Goal: Task Accomplishment & Management: Manage account settings

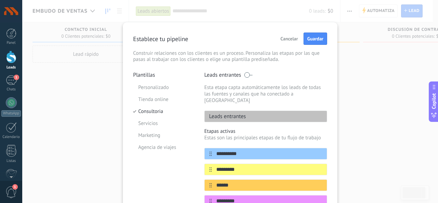
click at [288, 37] on span "Cancelar" at bounding box center [288, 38] width 17 height 5
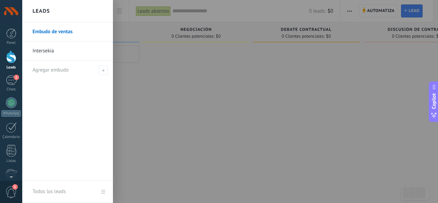
click at [7, 57] on div at bounding box center [11, 57] width 10 height 13
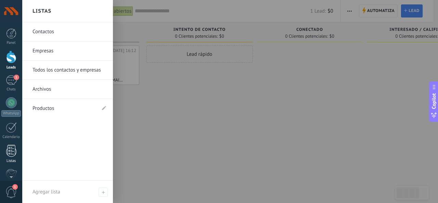
click at [5, 148] on link "Listas" at bounding box center [11, 154] width 22 height 18
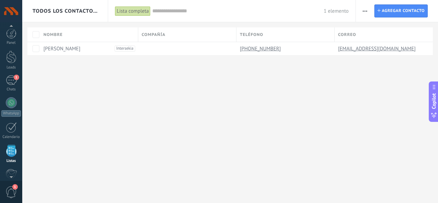
scroll to position [42, 0]
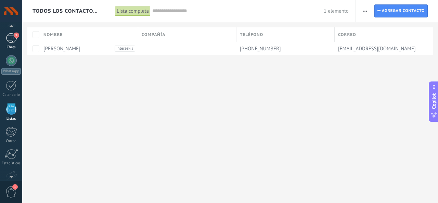
click at [13, 49] on div "Chats" at bounding box center [11, 47] width 20 height 4
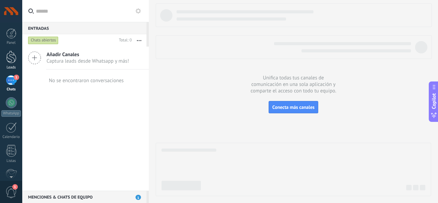
click at [10, 55] on div at bounding box center [11, 57] width 10 height 13
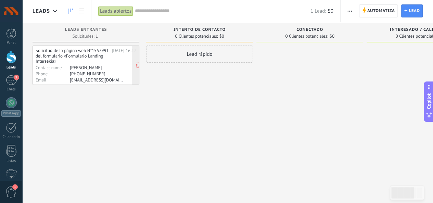
click at [93, 62] on div "Solicitud de la página web №1557991 del formulario «Formulario Landing Intersek…" at bounding box center [73, 56] width 74 height 16
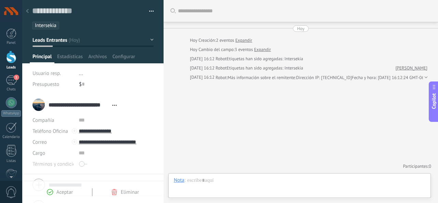
click at [28, 11] on icon at bounding box center [27, 11] width 3 height 4
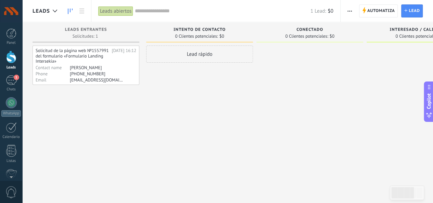
click at [348, 10] on span "button" at bounding box center [349, 10] width 4 height 13
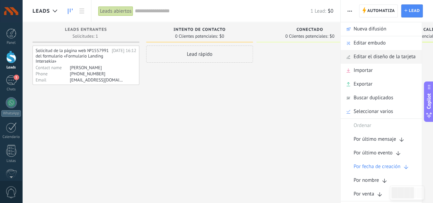
click at [386, 53] on span "Editar el diseño de la tarjeta" at bounding box center [384, 57] width 62 height 14
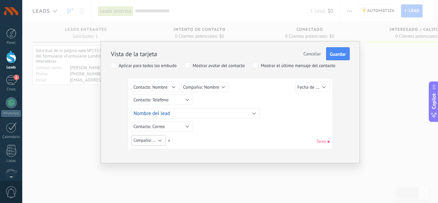
click at [154, 140] on span "Compañía: Página web" at bounding box center [153, 140] width 40 height 5
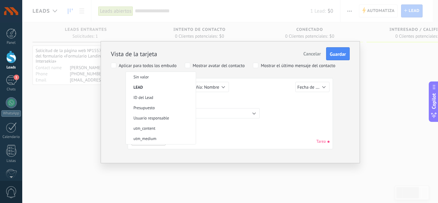
scroll to position [156, 0]
click at [217, 129] on div "Sin valor Lead ID del Lead Nombre del lead Fecha de Creación Presupuesto Usuari…" at bounding box center [230, 115] width 198 height 66
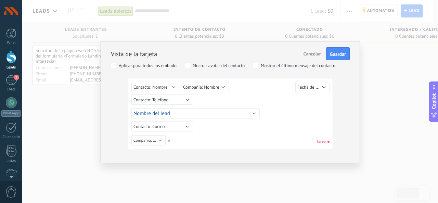
click at [315, 55] on span "Cancelar" at bounding box center [311, 54] width 17 height 6
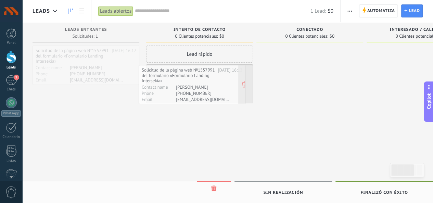
drag, startPoint x: 105, startPoint y: 65, endPoint x: 211, endPoint y: 85, distance: 107.8
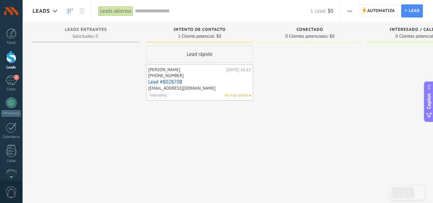
click at [186, 71] on div "[PERSON_NAME]" at bounding box center [186, 69] width 76 height 5
click at [158, 83] on link "Lead #8028708" at bounding box center [199, 82] width 103 height 6
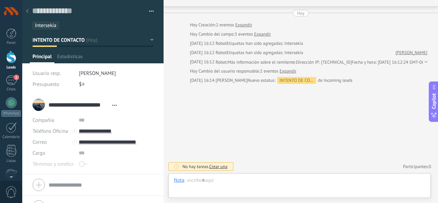
scroll to position [10, 0]
click at [63, 13] on textarea at bounding box center [88, 11] width 112 height 11
type textarea "*"
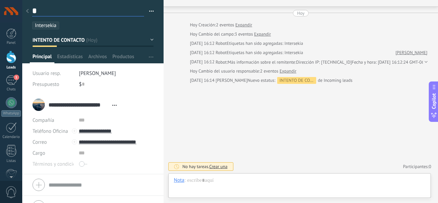
type textarea "**"
type textarea "***"
type textarea "****"
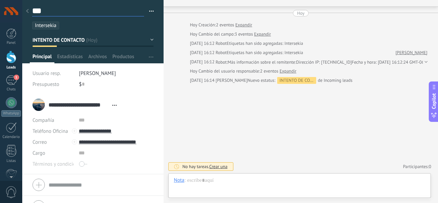
type textarea "****"
type textarea "*****"
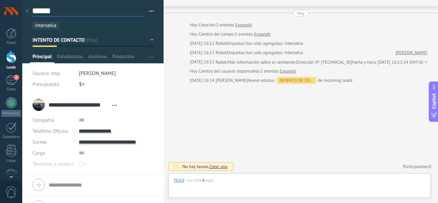
type textarea "*******"
type textarea "********"
type textarea "*********"
type textarea "**********"
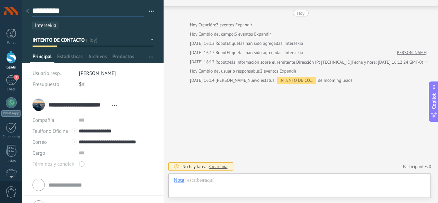
type textarea "**********"
type textarea "*********"
type textarea "**********"
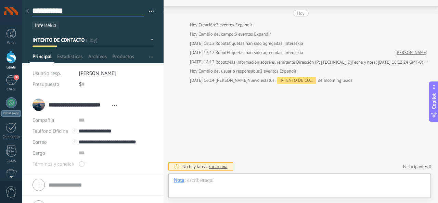
type textarea "**********"
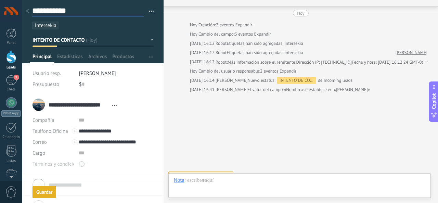
scroll to position [25, 0]
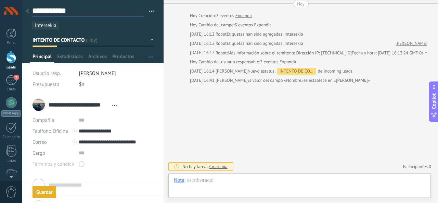
type textarea "**********"
click at [213, 166] on span "Crear una" at bounding box center [218, 166] width 18 height 6
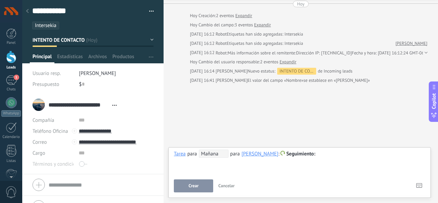
scroll to position [14, 0]
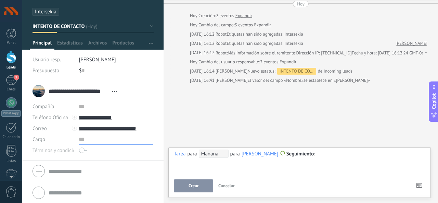
click at [79, 140] on input "text" at bounding box center [116, 139] width 75 height 11
click at [190, 172] on div "**********" at bounding box center [299, 161] width 251 height 25
click at [214, 156] on span "Mañana" at bounding box center [214, 153] width 30 height 8
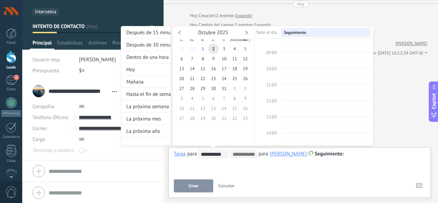
scroll to position [135, 0]
type input "**********"
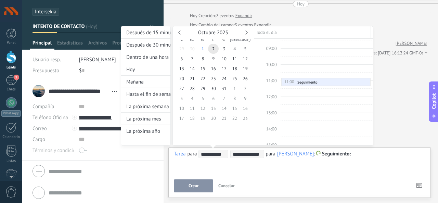
click at [183, 182] on div at bounding box center [219, 101] width 438 height 203
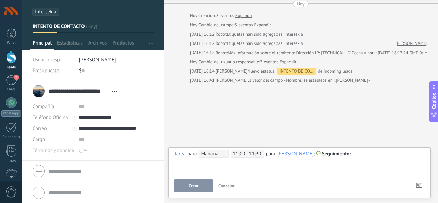
click at [209, 170] on div "**********" at bounding box center [299, 161] width 251 height 25
click at [200, 186] on button "Crear" at bounding box center [193, 185] width 39 height 13
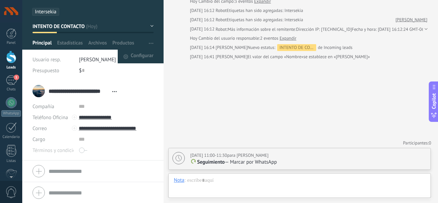
click at [149, 45] on span "button" at bounding box center [151, 43] width 4 height 13
click at [131, 54] on span "Configurar" at bounding box center [142, 57] width 23 height 14
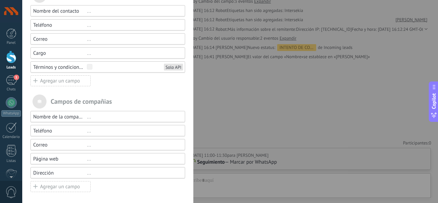
scroll to position [0, 0]
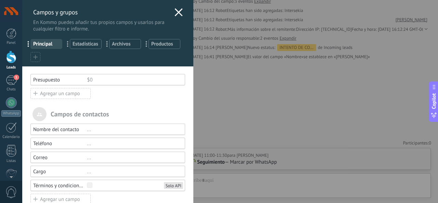
click at [178, 9] on icon at bounding box center [178, 12] width 8 height 8
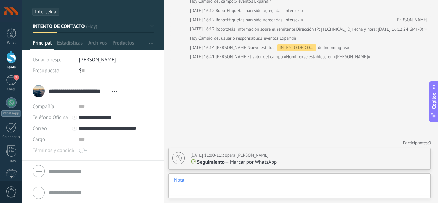
click at [212, 188] on div at bounding box center [299, 187] width 251 height 21
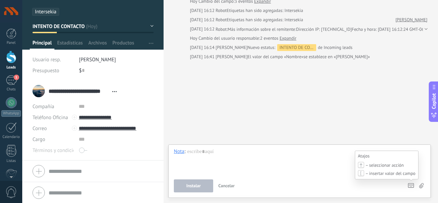
click at [409, 187] on icon at bounding box center [411, 185] width 6 height 5
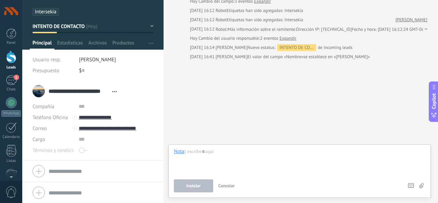
click at [220, 184] on span "Cancelar" at bounding box center [226, 186] width 16 height 6
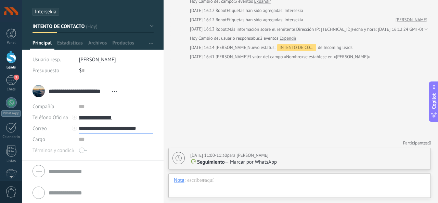
click at [97, 129] on input "**********" at bounding box center [116, 128] width 75 height 11
click at [96, 138] on div "Correo" at bounding box center [95, 140] width 32 height 12
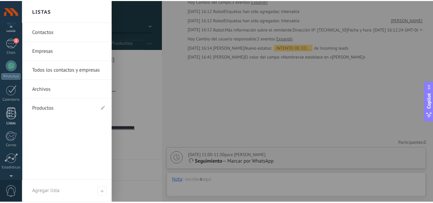
scroll to position [38, 0]
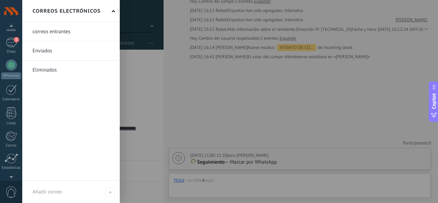
click at [61, 32] on link at bounding box center [70, 31] width 97 height 19
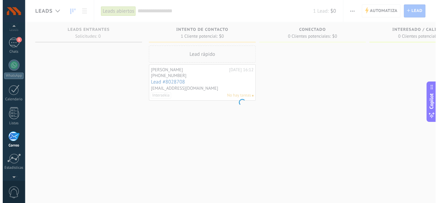
scroll to position [66, 0]
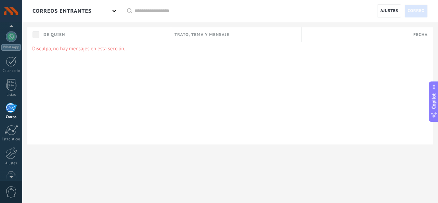
click at [414, 12] on span "Correo" at bounding box center [415, 11] width 17 height 12
click at [106, 10] on div "correos entrantes" at bounding box center [70, 11] width 97 height 22
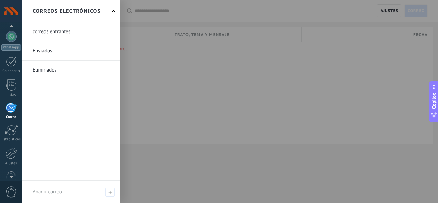
click at [63, 32] on link at bounding box center [70, 31] width 97 height 19
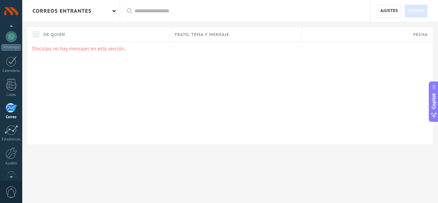
click at [96, 13] on div "correos entrantes" at bounding box center [70, 11] width 97 height 22
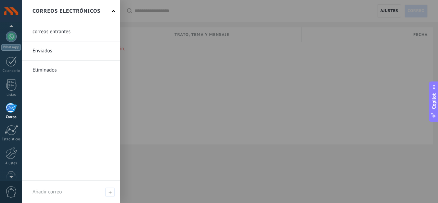
click at [66, 47] on link at bounding box center [70, 50] width 97 height 19
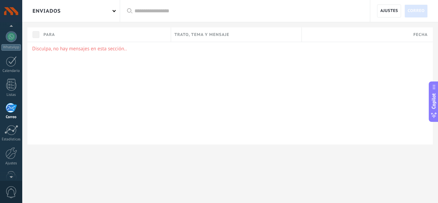
click at [105, 14] on div "Enviados" at bounding box center [70, 11] width 97 height 22
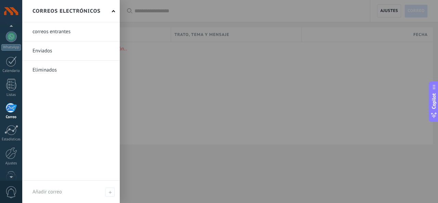
click at [79, 70] on link at bounding box center [70, 70] width 97 height 19
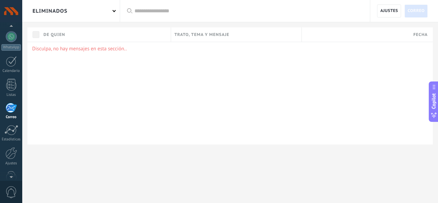
click at [77, 17] on div "Eliminados" at bounding box center [70, 11] width 97 height 22
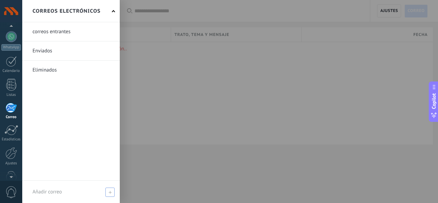
click at [109, 194] on span at bounding box center [109, 191] width 9 height 9
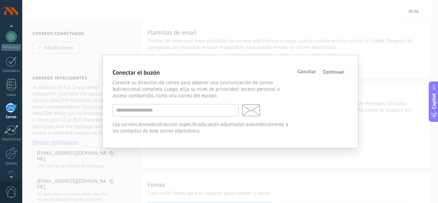
scroll to position [120, 0]
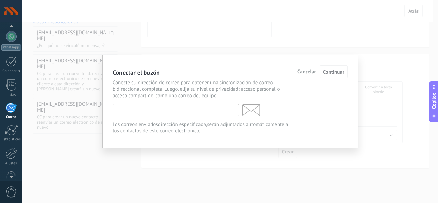
click at [170, 111] on input "text" at bounding box center [176, 110] width 126 height 12
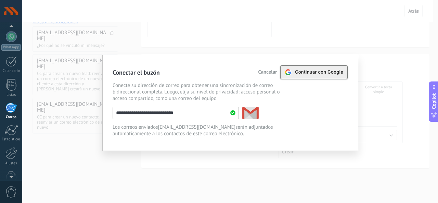
type input "**********"
click at [324, 72] on span "Continuar con Google" at bounding box center [319, 71] width 48 height 5
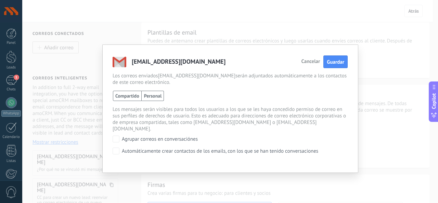
click at [161, 92] on span "Personal" at bounding box center [153, 96] width 23 height 10
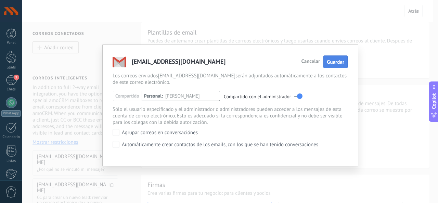
click at [326, 63] on button "Guardar" at bounding box center [335, 61] width 24 height 13
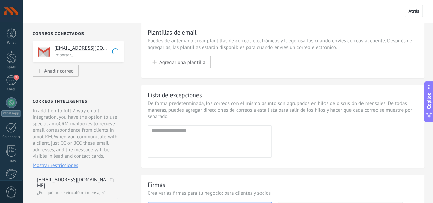
click at [68, 47] on h4 "[EMAIL_ADDRESS][DOMAIN_NAME]" at bounding box center [86, 48] width 64 height 7
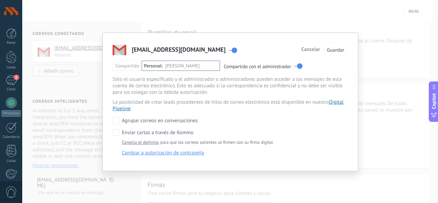
click at [200, 63] on span "[PERSON_NAME]" at bounding box center [182, 66] width 35 height 10
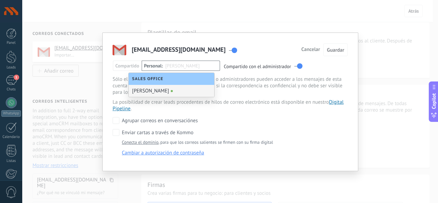
click at [180, 92] on div "[PERSON_NAME]" at bounding box center [171, 91] width 85 height 12
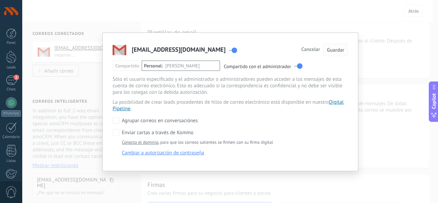
click at [333, 53] on button "Guardar" at bounding box center [335, 49] width 24 height 13
click at [294, 16] on div "[EMAIL_ADDRESS][DOMAIN_NAME] Cancelar Guardar Compartido Personal [PERSON_NAME]…" at bounding box center [229, 101] width 415 height 203
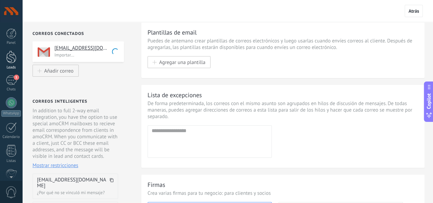
click at [14, 56] on div at bounding box center [11, 57] width 10 height 13
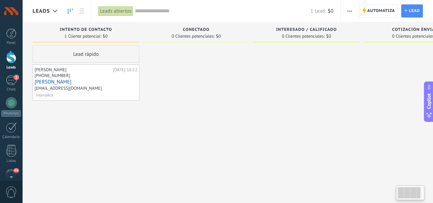
click at [81, 75] on div "[PHONE_NUMBER]" at bounding box center [86, 76] width 103 height 6
click at [55, 80] on link "[PERSON_NAME]" at bounding box center [86, 82] width 103 height 6
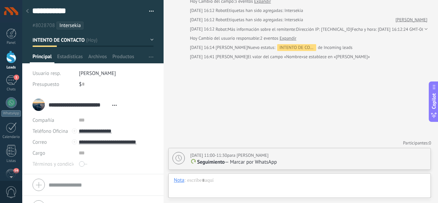
scroll to position [14, 0]
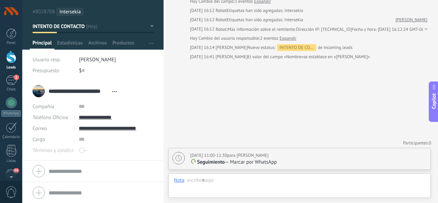
click at [116, 92] on span "Abrir detalle Copie el nombre Desatar Contacto principal" at bounding box center [114, 91] width 11 height 5
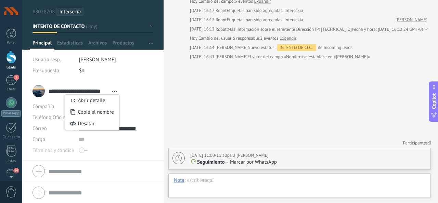
click at [202, 97] on div "Buscar Carga más [DATE] [DATE] Creación: 2 eventos Expandir [DATE] Cambio del c…" at bounding box center [300, 77] width 274 height 251
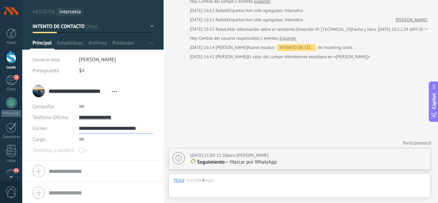
click at [133, 129] on input "**********" at bounding box center [116, 128] width 75 height 11
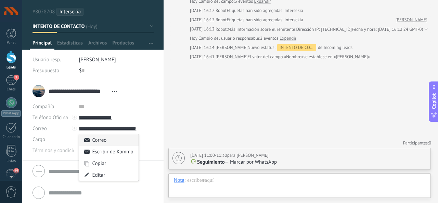
drag, startPoint x: 114, startPoint y: 152, endPoint x: 100, endPoint y: 138, distance: 19.8
click at [100, 138] on div "Correo Escribir de Kommo Copiar Editar" at bounding box center [109, 157] width 60 height 47
click at [100, 138] on div "Correo" at bounding box center [108, 140] width 59 height 12
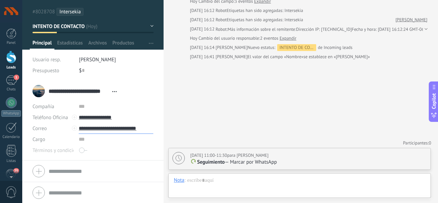
click at [116, 130] on input "**********" at bounding box center [116, 128] width 75 height 11
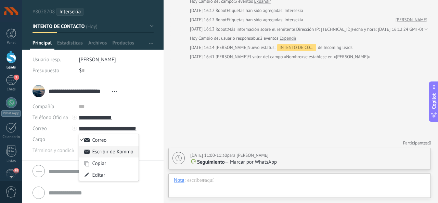
click at [111, 154] on div "Escribir de Kommo" at bounding box center [108, 152] width 59 height 12
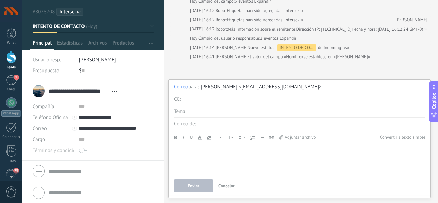
click at [217, 105] on input "4" at bounding box center [303, 99] width 243 height 12
click at [215, 111] on input "text" at bounding box center [306, 111] width 237 height 12
click at [215, 126] on div at bounding box center [311, 124] width 227 height 12
click at [190, 124] on div "Correo de:" at bounding box center [185, 123] width 22 height 7
click at [210, 113] on input "text" at bounding box center [306, 111] width 237 height 12
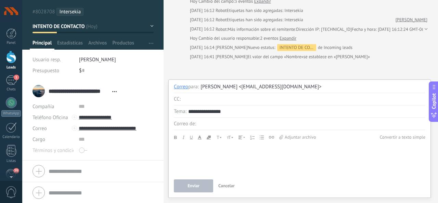
type input "**********"
click at [210, 113] on input "**********" at bounding box center [306, 111] width 237 height 12
click at [202, 122] on div at bounding box center [311, 124] width 227 height 12
click at [191, 147] on div at bounding box center [299, 147] width 251 height 6
click at [191, 183] on button "Enviar" at bounding box center [193, 185] width 39 height 13
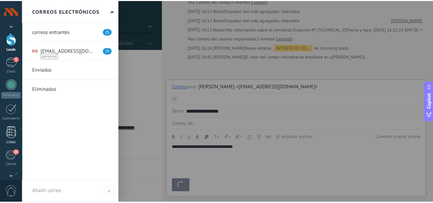
scroll to position [24, 0]
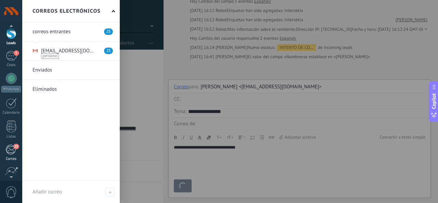
click at [13, 151] on div "25" at bounding box center [10, 149] width 11 height 10
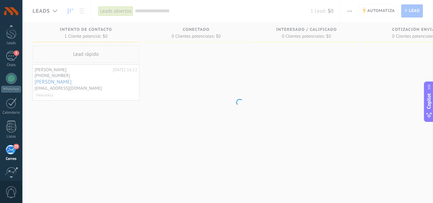
scroll to position [66, 0]
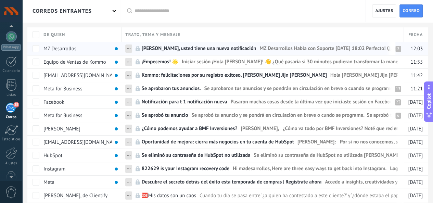
click at [176, 52] on span "[PERSON_NAME], usted tiene una nueva notificación" at bounding box center [199, 50] width 115 height 10
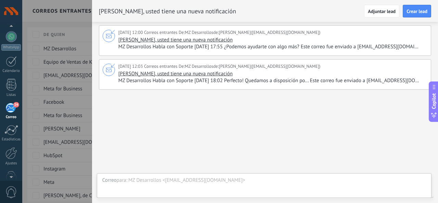
click at [39, 30] on div at bounding box center [219, 101] width 438 height 203
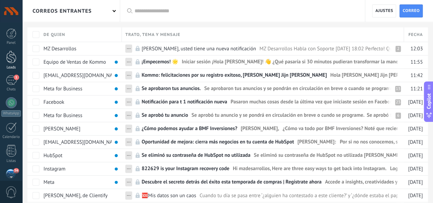
click at [17, 63] on link "Leads" at bounding box center [11, 60] width 22 height 19
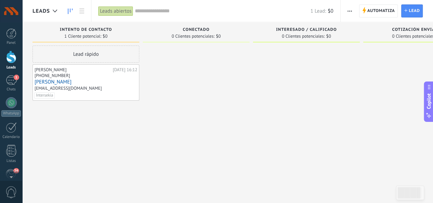
click at [51, 83] on link "[PERSON_NAME]" at bounding box center [86, 82] width 103 height 6
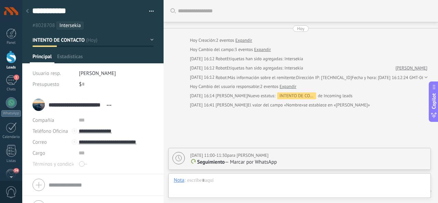
type textarea "**********"
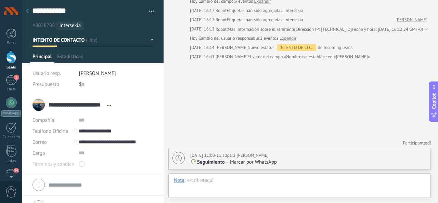
scroll to position [10, 0]
click at [117, 140] on input "**********" at bounding box center [116, 141] width 75 height 11
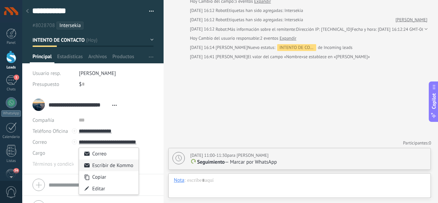
click at [108, 167] on div "Escribir de Kommo" at bounding box center [108, 165] width 59 height 12
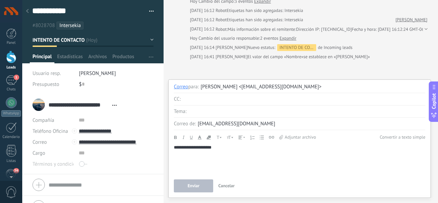
click at [198, 114] on input "text" at bounding box center [306, 111] width 237 height 12
type input "**********"
click at [202, 186] on button "Enviar" at bounding box center [193, 185] width 39 height 13
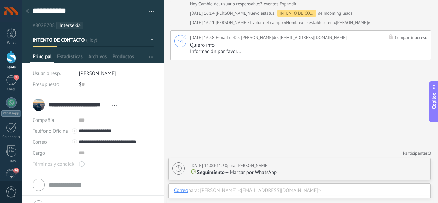
scroll to position [47, 0]
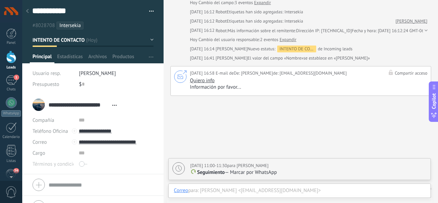
click at [269, 74] on span "[PERSON_NAME]" at bounding box center [257, 73] width 32 height 7
click at [408, 71] on div "Compartir acceso" at bounding box center [407, 73] width 39 height 7
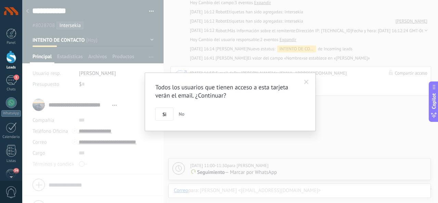
click at [308, 83] on span at bounding box center [306, 82] width 4 height 5
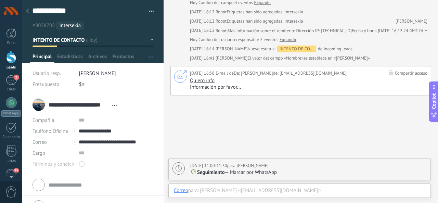
click at [220, 189] on div "[PERSON_NAME] <[EMAIL_ADDRESS][DOMAIN_NAME]>" at bounding box center [312, 190] width 225 height 7
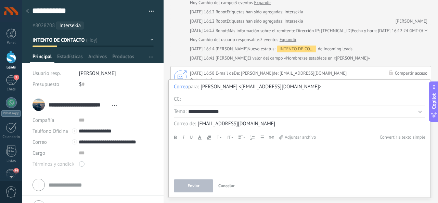
click at [224, 185] on span "Cancelar" at bounding box center [226, 186] width 16 height 6
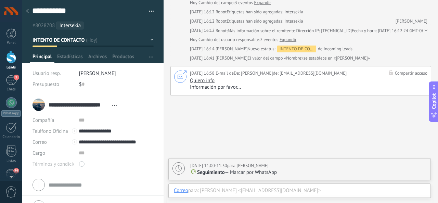
click at [291, 185] on div "**********" at bounding box center [299, 195] width 262 height 25
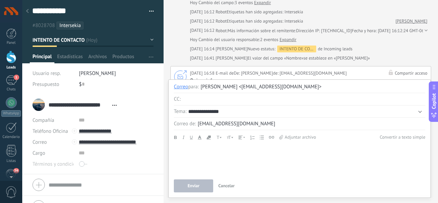
click at [202, 189] on button "Enviar" at bounding box center [193, 185] width 39 height 13
click at [221, 188] on span "Cancelar" at bounding box center [226, 186] width 16 height 6
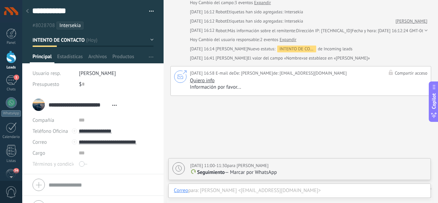
click at [29, 16] on div at bounding box center [28, 11] width 10 height 13
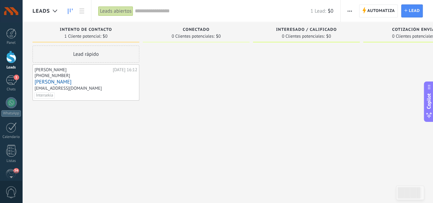
click at [48, 82] on link "[PERSON_NAME]" at bounding box center [86, 82] width 103 height 6
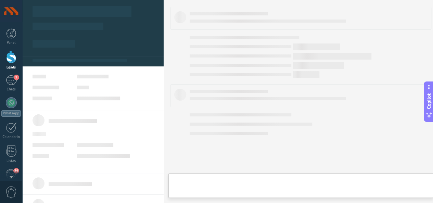
type textarea "**********"
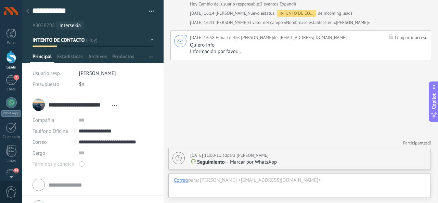
scroll to position [3, 0]
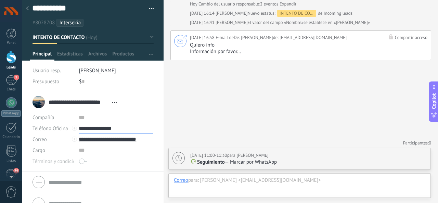
click at [116, 128] on input "**********" at bounding box center [116, 128] width 75 height 11
type input "**********"
click at [102, 138] on div "Llamar" at bounding box center [95, 140] width 33 height 12
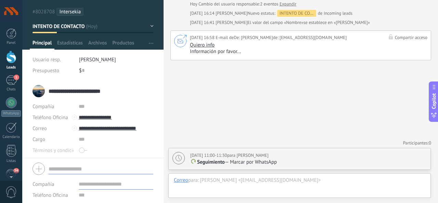
click at [85, 171] on form "Compañía Teléfono Oficina Ofic. directo Celular Fax Casa Otro Teléfono Oficina …" at bounding box center [92, 200] width 121 height 80
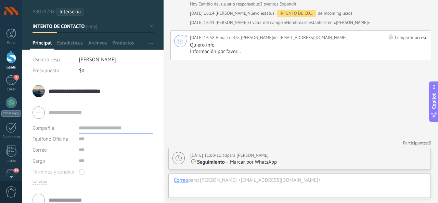
click at [196, 115] on div "Buscar Carga más [DATE] [DATE] Creación: 2 eventos Expandir [DATE] Cambio del c…" at bounding box center [300, 61] width 274 height 286
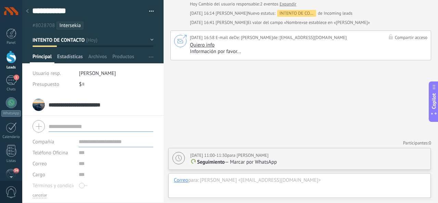
click at [67, 54] on span "Estadísticas" at bounding box center [70, 58] width 26 height 10
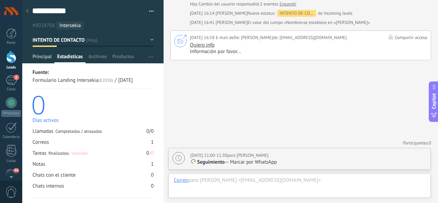
click at [47, 60] on span "Principal" at bounding box center [41, 58] width 19 height 10
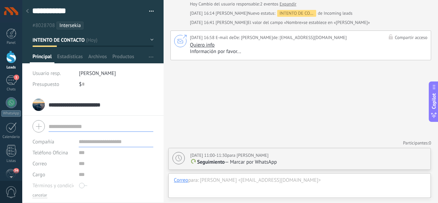
click at [215, 179] on div "[PERSON_NAME] <[EMAIL_ADDRESS][DOMAIN_NAME]>" at bounding box center [312, 180] width 225 height 7
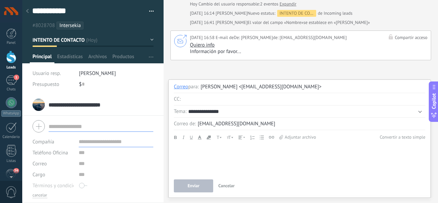
click at [29, 11] on div at bounding box center [28, 11] width 10 height 13
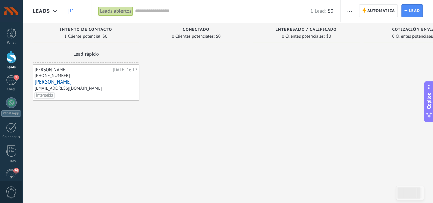
click at [51, 83] on link "[PERSON_NAME]" at bounding box center [86, 82] width 103 height 6
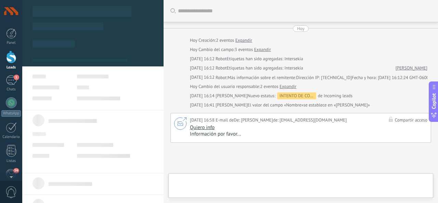
type textarea "**********"
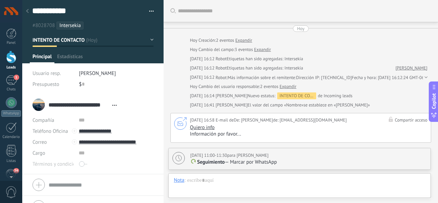
scroll to position [82, 0]
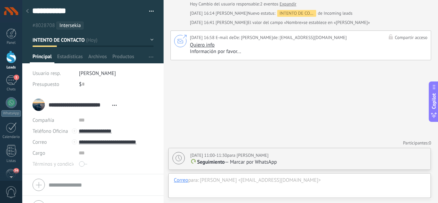
click at [73, 131] on div at bounding box center [74, 130] width 5 height 5
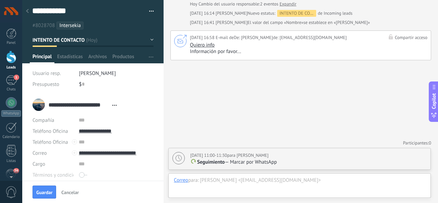
click at [75, 191] on span "Cancelar" at bounding box center [69, 192] width 17 height 5
click at [81, 143] on input "text" at bounding box center [116, 141] width 75 height 11
click at [51, 144] on span "Teléfono Oficina" at bounding box center [50, 142] width 36 height 6
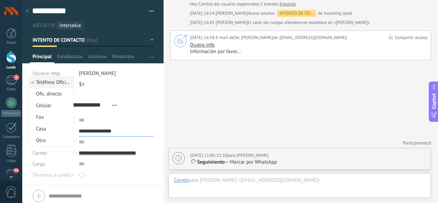
click at [126, 129] on input "**********" at bounding box center [116, 131] width 75 height 11
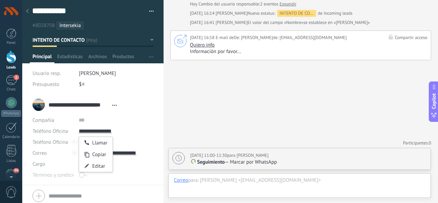
type input "**********"
click at [171, 127] on div "Buscar Carga más [DATE] [DATE] Creación: 2 eventos Expandir [DATE] Cambio del c…" at bounding box center [300, 61] width 274 height 286
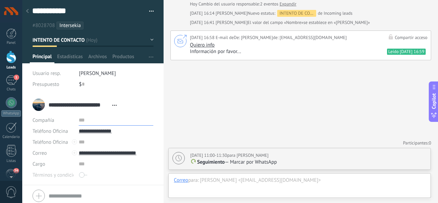
click at [132, 117] on input "text" at bounding box center [116, 120] width 75 height 11
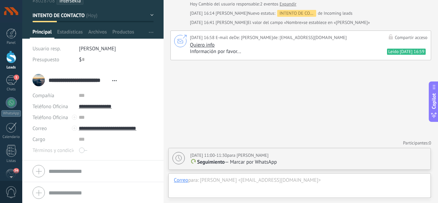
click at [230, 180] on div "[PERSON_NAME] <[EMAIL_ADDRESS][DOMAIN_NAME]>" at bounding box center [312, 180] width 225 height 7
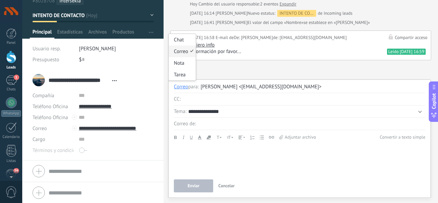
click at [183, 90] on div "Correo" at bounding box center [181, 86] width 14 height 7
click at [188, 39] on div "Chat" at bounding box center [182, 40] width 27 height 12
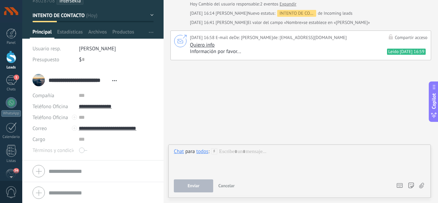
click at [175, 151] on div "Chat" at bounding box center [179, 151] width 10 height 6
click at [184, 124] on div "Nota" at bounding box center [182, 128] width 27 height 12
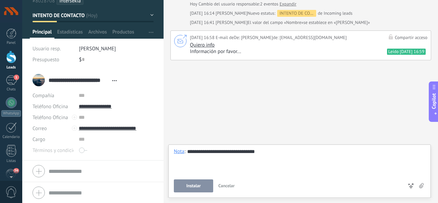
click at [197, 187] on span "Instalar" at bounding box center [193, 185] width 14 height 5
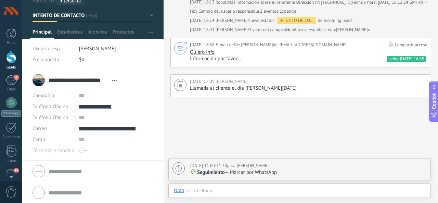
scroll to position [74, 0]
click at [192, 151] on div "Buscar Carga más [DATE] [DATE] Creación: 2 eventos Expandir [DATE] Cambio del c…" at bounding box center [300, 83] width 274 height 315
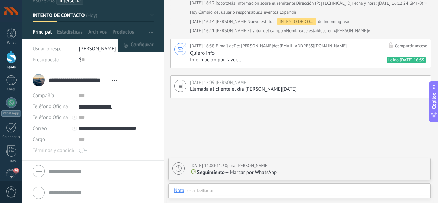
click at [155, 29] on div "Configurar" at bounding box center [155, 32] width 18 height 13
click at [97, 18] on button "INTENTO DE CONTACTO" at bounding box center [92, 15] width 121 height 12
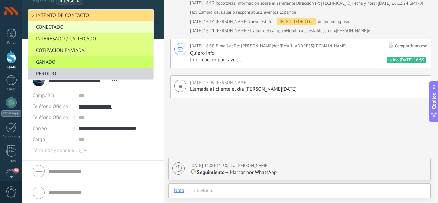
click at [81, 30] on span "CONECTADO" at bounding box center [89, 27] width 123 height 6
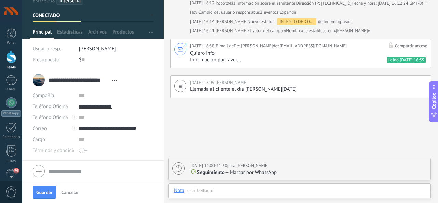
click at [151, 19] on button "CONECTADO" at bounding box center [92, 15] width 121 height 12
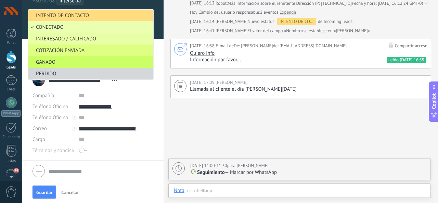
click at [98, 42] on li "INTERESADO / CALIFICADO" at bounding box center [90, 39] width 125 height 12
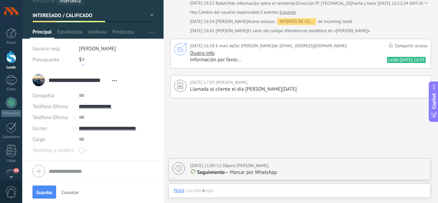
click at [83, 59] on input "text" at bounding box center [83, 59] width 3 height 11
click at [47, 188] on button "Guardar" at bounding box center [44, 191] width 24 height 13
type input "*******"
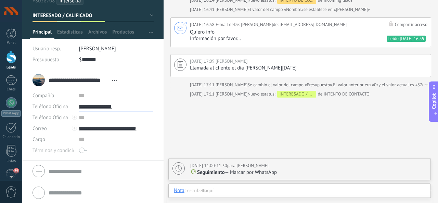
click at [110, 108] on input "**********" at bounding box center [116, 106] width 75 height 11
type input "**********"
click at [98, 120] on div "Llamar" at bounding box center [95, 118] width 33 height 12
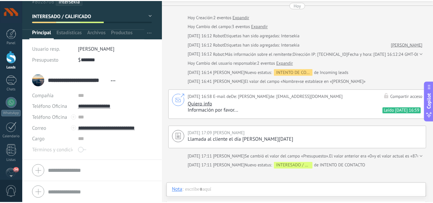
scroll to position [133, 0]
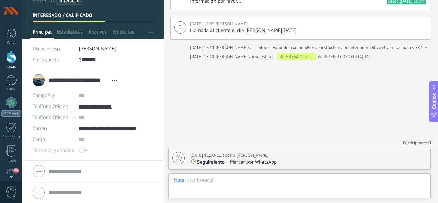
click at [11, 55] on div at bounding box center [11, 57] width 10 height 13
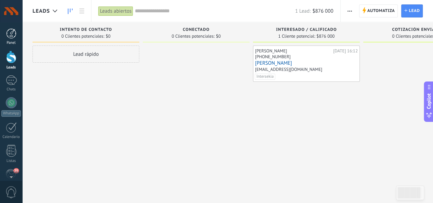
click at [10, 37] on div at bounding box center [11, 33] width 10 height 10
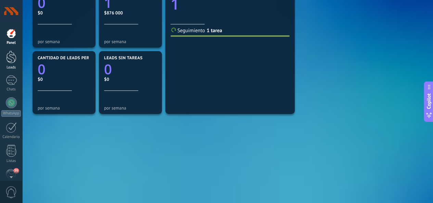
click at [11, 63] on link "Leads" at bounding box center [11, 60] width 22 height 19
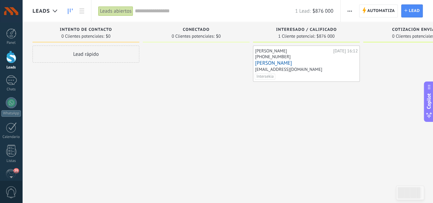
click at [271, 61] on link "[PERSON_NAME]" at bounding box center [306, 63] width 103 height 6
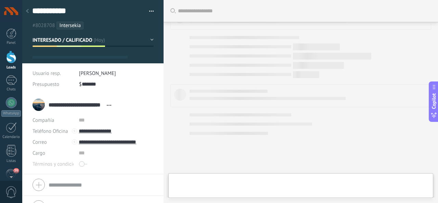
click at [115, 104] on span "Abrir detalle Copie el nombre Desatar Contacto principal" at bounding box center [108, 105] width 11 height 5
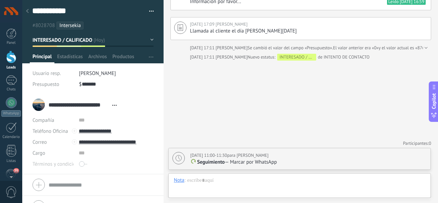
scroll to position [14, 0]
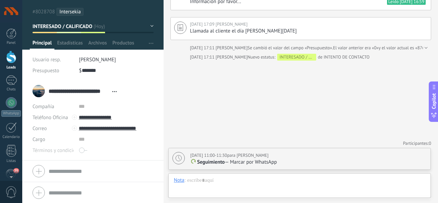
click at [70, 175] on form "Compañía Teléfono Oficina Ofic. directo Celular Fax Casa Otro Teléfono Oficina …" at bounding box center [92, 170] width 121 height 17
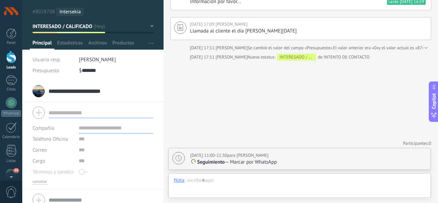
scroll to position [21, 0]
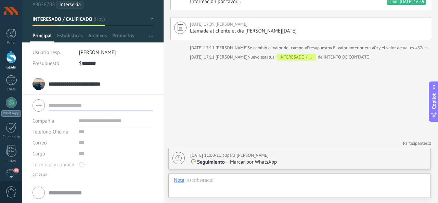
click at [199, 104] on div "Buscar Carga más [DATE] [DATE] Creación: 2 eventos Expandir [DATE] Cambio del c…" at bounding box center [300, 36] width 274 height 336
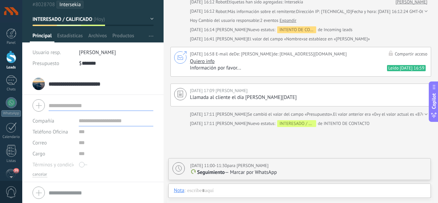
scroll to position [0, 0]
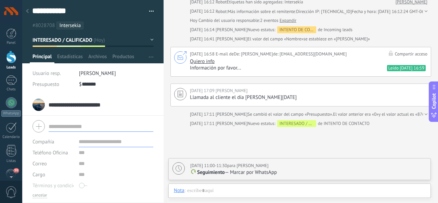
click at [30, 11] on div at bounding box center [28, 11] width 10 height 13
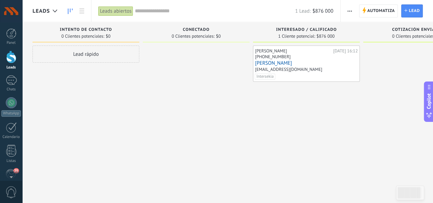
click at [267, 51] on div "[PERSON_NAME]" at bounding box center [293, 50] width 76 height 5
click at [265, 63] on link "[PERSON_NAME]" at bounding box center [306, 63] width 103 height 6
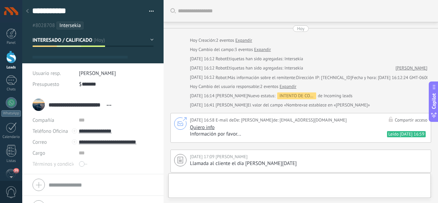
type textarea "**********"
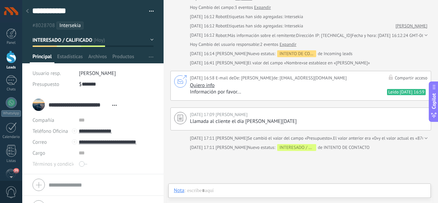
scroll to position [37, 0]
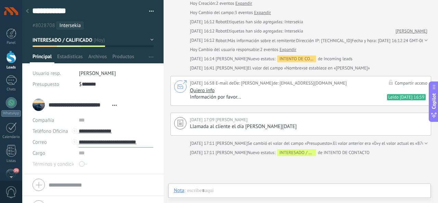
click at [125, 140] on input "**********" at bounding box center [116, 141] width 75 height 11
click at [108, 160] on div "Escribir de Kommo" at bounding box center [108, 165] width 59 height 12
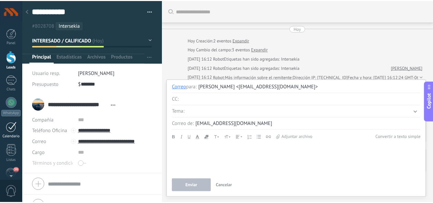
scroll to position [81, 0]
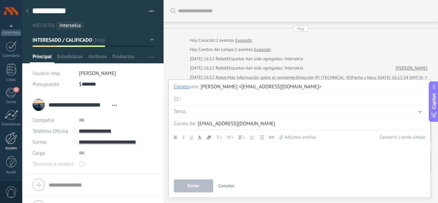
click at [15, 142] on div at bounding box center [11, 138] width 12 height 12
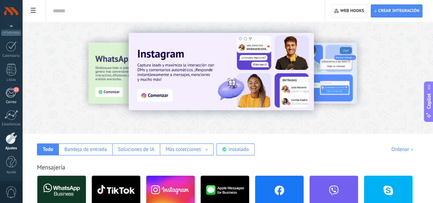
click at [8, 91] on div "25" at bounding box center [10, 93] width 11 height 10
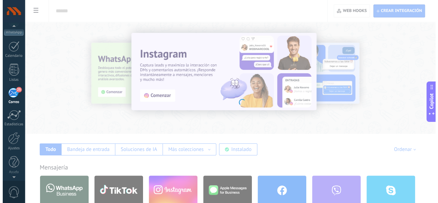
scroll to position [66, 0]
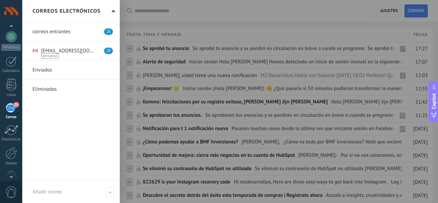
click at [78, 57] on link at bounding box center [70, 50] width 97 height 19
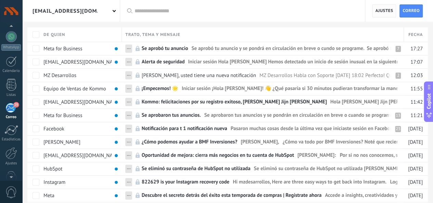
click at [375, 11] on span "Ajustes" at bounding box center [384, 11] width 18 height 12
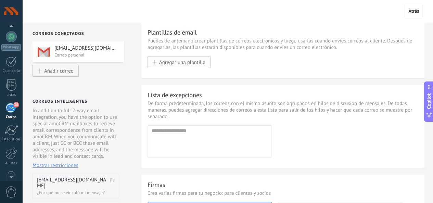
click at [178, 63] on span "Agregar una plantilla" at bounding box center [182, 62] width 46 height 6
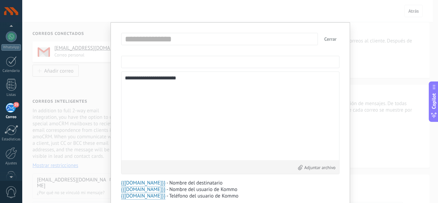
click at [178, 63] on input "text" at bounding box center [230, 62] width 218 height 12
click at [187, 43] on input "text" at bounding box center [221, 39] width 196 height 11
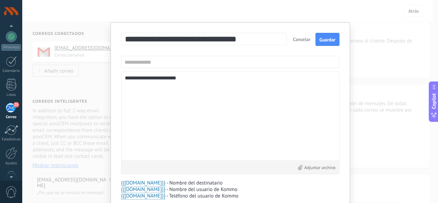
type input "**********"
click at [152, 55] on div "**********" at bounding box center [230, 123] width 218 height 180
click at [152, 65] on input "text" at bounding box center [230, 62] width 218 height 12
type input "**********"
click at [185, 82] on textarea "**********" at bounding box center [230, 115] width 211 height 81
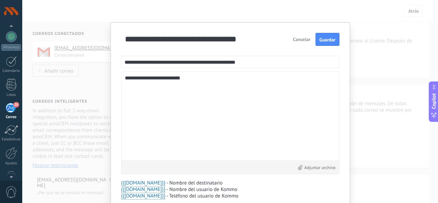
scroll to position [42, 0]
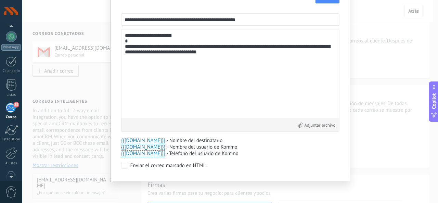
type textarea "**********"
click at [312, 130] on div "Adjuntar archivo" at bounding box center [229, 125] width 217 height 14
click at [312, 129] on div "Adjuntar archivo" at bounding box center [229, 125] width 217 height 14
click at [313, 126] on label "Adjuntar archivo" at bounding box center [316, 125] width 37 height 6
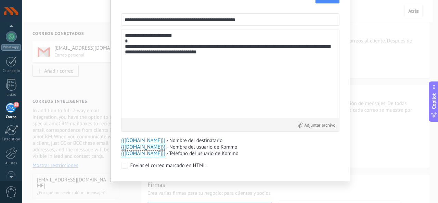
click at [0, 0] on input "Adjuntar archivo" at bounding box center [0, 0] width 0 height 0
click at [178, 67] on textarea "**********" at bounding box center [230, 73] width 211 height 81
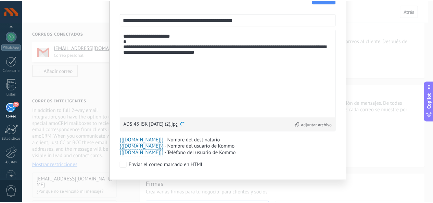
scroll to position [0, 0]
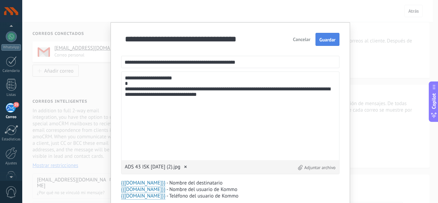
click at [332, 39] on span "Guardar" at bounding box center [327, 39] width 16 height 5
click at [336, 41] on button "Cerrar" at bounding box center [330, 39] width 18 height 12
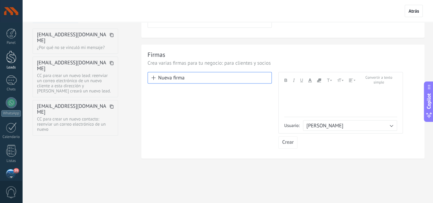
click at [5, 64] on link "Leads" at bounding box center [11, 60] width 22 height 19
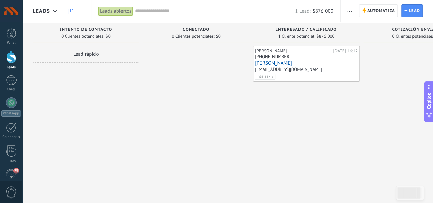
click at [272, 63] on link "[PERSON_NAME]" at bounding box center [306, 63] width 103 height 6
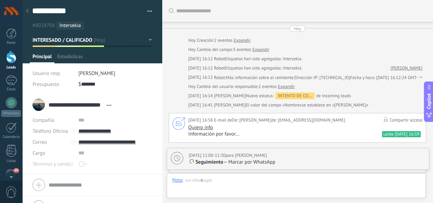
type textarea "**********"
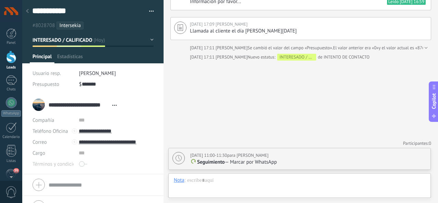
scroll to position [14, 0]
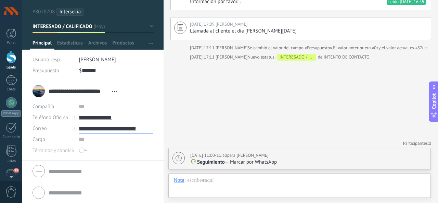
click at [120, 128] on input "**********" at bounding box center [116, 128] width 75 height 11
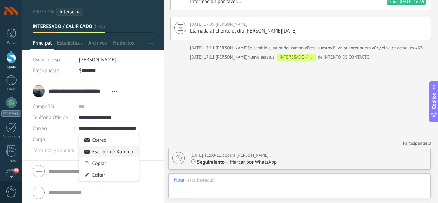
click at [102, 147] on div "Escribir de Kommo" at bounding box center [108, 152] width 59 height 12
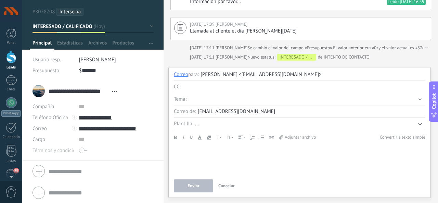
click at [203, 126] on button "..." at bounding box center [310, 124] width 230 height 8
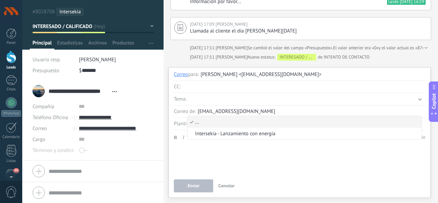
click at [245, 147] on div at bounding box center [299, 147] width 251 height 6
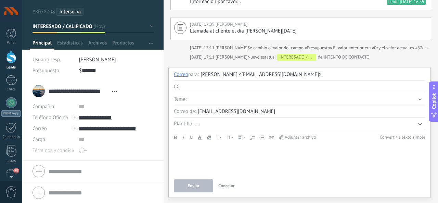
click at [201, 125] on button "..." at bounding box center [310, 124] width 230 height 8
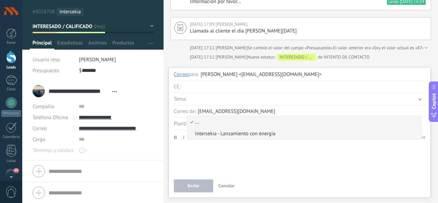
click at [210, 133] on span "Intersekia - Lanzamiento con energía" at bounding box center [303, 133] width 232 height 6
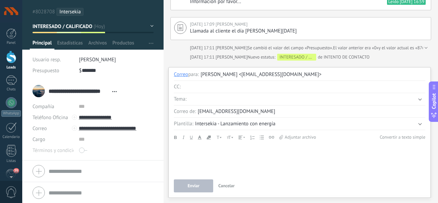
type input "**********"
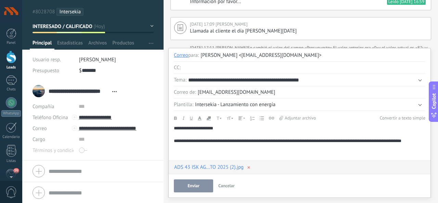
click at [199, 154] on div "**********" at bounding box center [299, 140] width 251 height 30
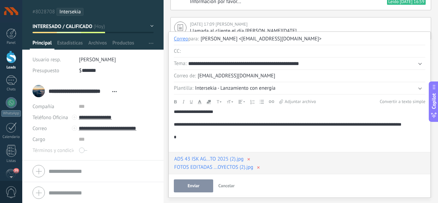
click at [250, 161] on span "×" at bounding box center [248, 159] width 10 height 16
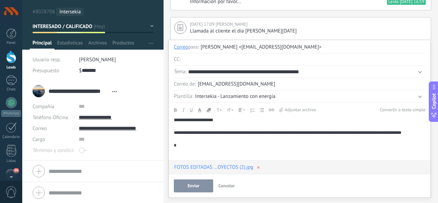
click at [385, 113] on button "Convertir a texto simple" at bounding box center [402, 110] width 45 height 8
click at [403, 110] on button "Convertir a texto simple" at bounding box center [402, 110] width 45 height 8
click at [190, 190] on button "Enviar" at bounding box center [193, 185] width 39 height 13
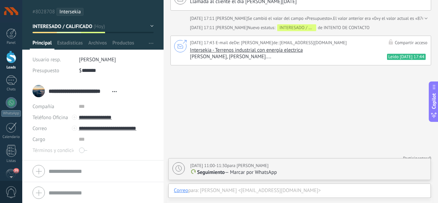
scroll to position [167, 0]
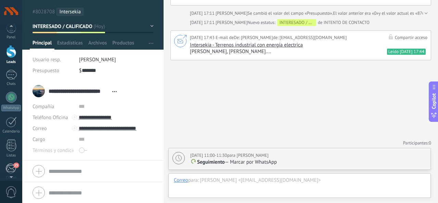
click at [9, 166] on div "25" at bounding box center [10, 168] width 11 height 10
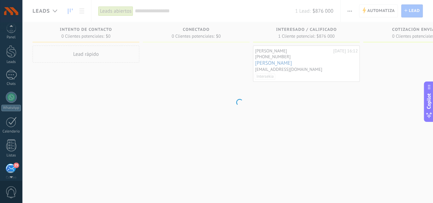
scroll to position [66, 0]
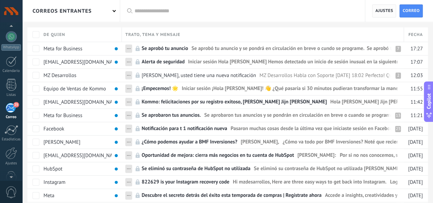
click at [378, 12] on span "Ajustes" at bounding box center [384, 11] width 18 height 12
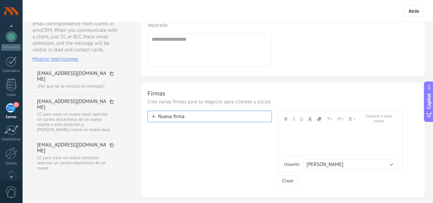
scroll to position [105, 0]
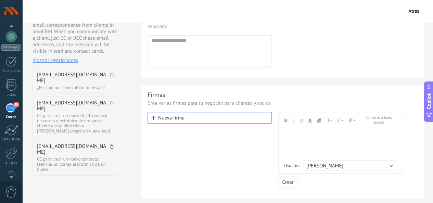
click at [87, 79] on span "[EMAIL_ADDRESS][DOMAIN_NAME]" at bounding box center [72, 78] width 71 height 12
click at [112, 76] on icon at bounding box center [111, 75] width 4 height 4
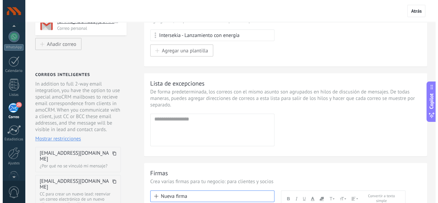
scroll to position [0, 0]
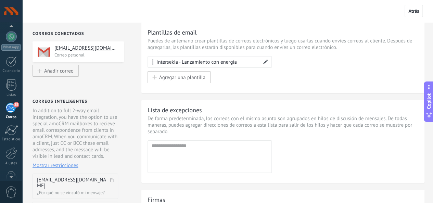
click at [196, 61] on div "Intersekia - Lanzamiento con energía" at bounding box center [198, 62] width 84 height 6
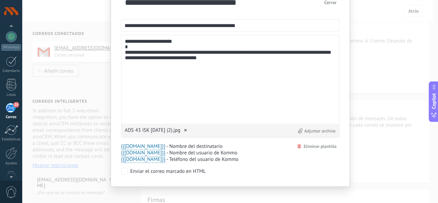
scroll to position [42, 0]
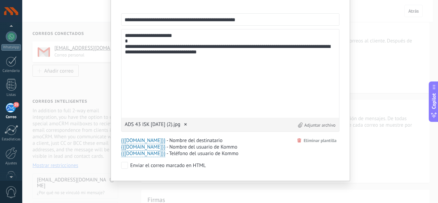
click at [203, 64] on textarea "**********" at bounding box center [230, 73] width 211 height 81
paste textarea "**********"
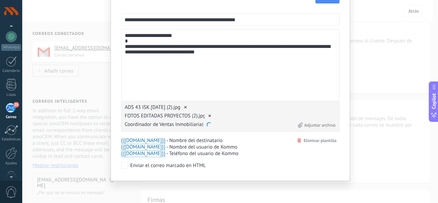
click at [208, 115] on span "×" at bounding box center [209, 116] width 10 height 16
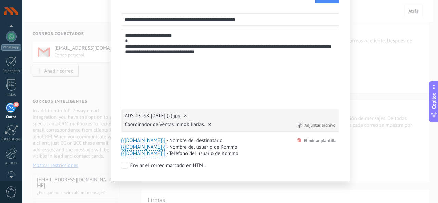
click at [208, 125] on span "×" at bounding box center [209, 124] width 10 height 16
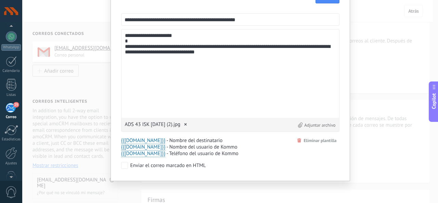
click at [193, 78] on textarea "**********" at bounding box center [230, 73] width 211 height 81
click at [360, 85] on div "**********" at bounding box center [229, 101] width 415 height 203
click at [212, 69] on textarea "**********" at bounding box center [230, 73] width 211 height 81
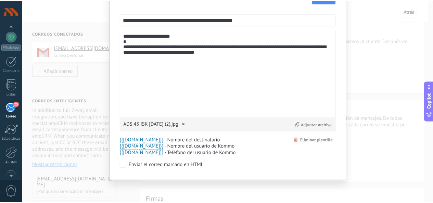
scroll to position [0, 0]
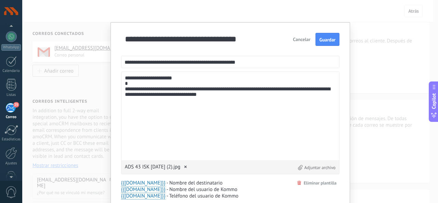
type textarea "**********"
click at [306, 41] on button "Cancelar" at bounding box center [301, 39] width 23 height 12
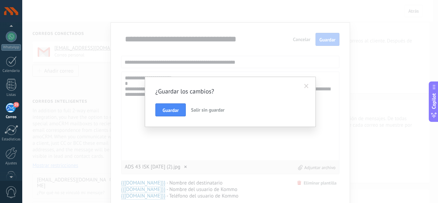
click at [201, 111] on span "Salir sin guardar" at bounding box center [208, 110] width 34 height 6
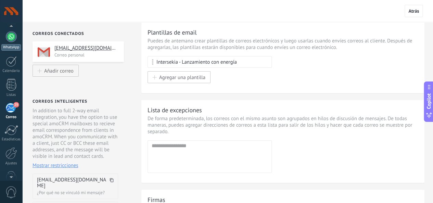
click at [16, 44] on div "WhatsApp" at bounding box center [10, 47] width 19 height 6
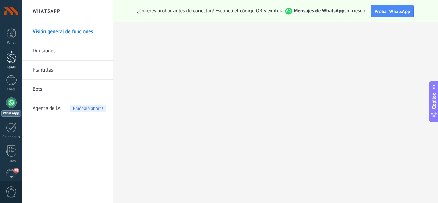
click at [11, 60] on div at bounding box center [11, 57] width 10 height 13
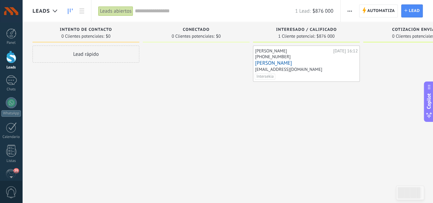
click at [267, 65] on link "[PERSON_NAME]" at bounding box center [306, 63] width 103 height 6
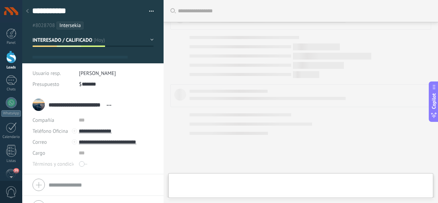
type textarea "**********"
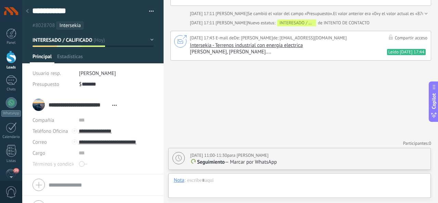
scroll to position [10, 0]
click at [88, 130] on input "**********" at bounding box center [116, 131] width 75 height 11
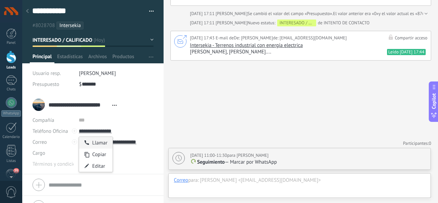
type input "**********"
click at [101, 146] on div "Llamar" at bounding box center [95, 143] width 33 height 12
click at [148, 41] on button "INTERESADO / CALIFICADO" at bounding box center [92, 40] width 121 height 12
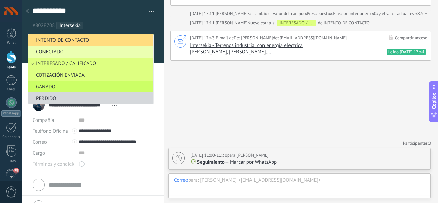
click at [159, 42] on div at bounding box center [93, 31] width 142 height 63
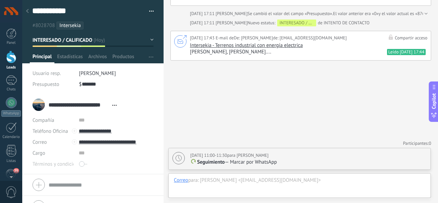
click at [152, 8] on div "**********" at bounding box center [93, 14] width 142 height 29
click at [151, 11] on button "button" at bounding box center [149, 11] width 10 height 10
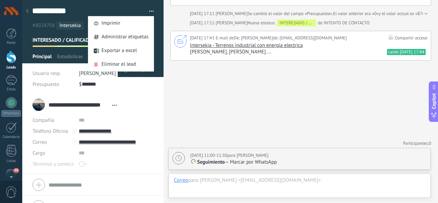
click at [185, 76] on div "Buscar Carga más [DATE] [DATE] Creación: 2 eventos Expandir [DATE] Cambio del c…" at bounding box center [300, 18] width 274 height 370
click at [74, 51] on div at bounding box center [93, 31] width 142 height 63
click at [70, 60] on span "Estadísticas" at bounding box center [70, 58] width 26 height 10
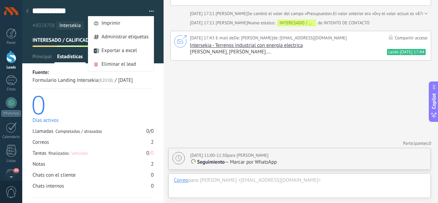
click at [149, 131] on div "/" at bounding box center [150, 131] width 2 height 6
click at [149, 155] on font "/" at bounding box center [150, 153] width 2 height 6
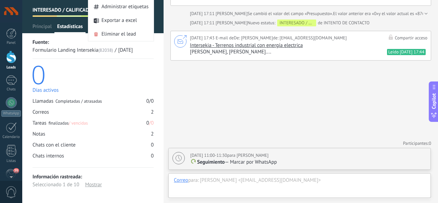
scroll to position [31, 0]
click at [96, 182] on div "Mostrar" at bounding box center [93, 184] width 17 height 8
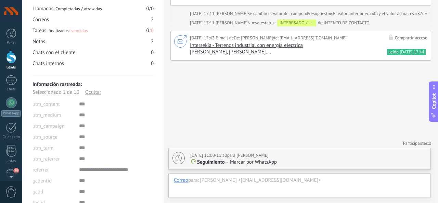
scroll to position [0, 0]
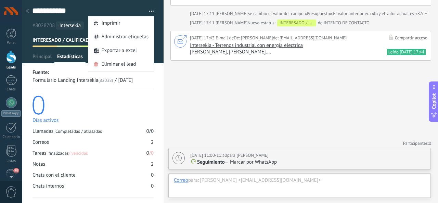
click at [95, 90] on div "Fuente: Formulario Landing Intersekia (82038) / [DATE] 0 Días activos" at bounding box center [92, 95] width 121 height 55
click at [65, 59] on span "Estadísticas" at bounding box center [70, 58] width 26 height 10
click at [149, 12] on span "button" at bounding box center [151, 12] width 5 height 1
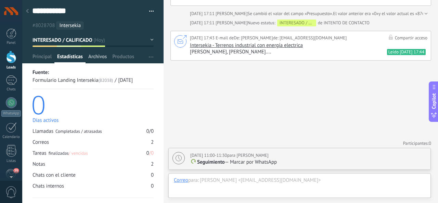
click at [103, 56] on span "Archivos" at bounding box center [97, 58] width 18 height 10
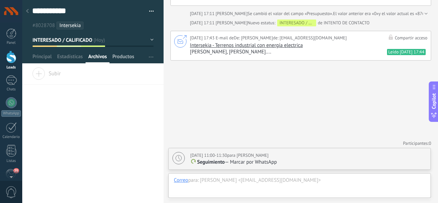
click at [118, 62] on span "Productos" at bounding box center [123, 58] width 22 height 10
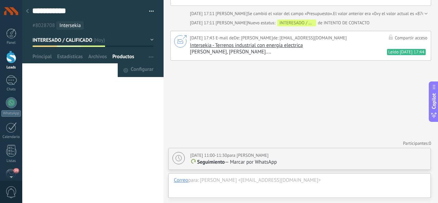
click at [149, 58] on span "button" at bounding box center [151, 56] width 4 height 13
click at [142, 69] on span "Configurar" at bounding box center [142, 70] width 23 height 14
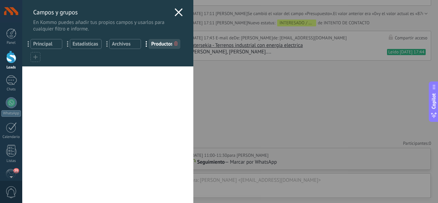
drag, startPoint x: 117, startPoint y: 45, endPoint x: 109, endPoint y: 47, distance: 8.5
click at [109, 47] on div "... Archivos" at bounding box center [125, 44] width 32 height 10
click at [38, 55] on div at bounding box center [35, 57] width 10 height 10
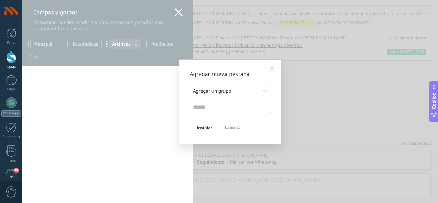
click at [198, 92] on span "Agregar un grupo" at bounding box center [212, 91] width 38 height 6
click at [219, 94] on li "Agregar un grupo" at bounding box center [227, 91] width 85 height 12
click at [219, 106] on input "text" at bounding box center [229, 107] width 81 height 12
type input "********"
click at [209, 126] on span "Instalar" at bounding box center [204, 127] width 15 height 5
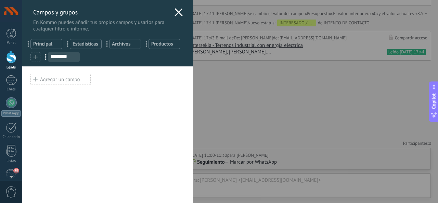
click at [58, 58] on input "********" at bounding box center [63, 56] width 31 height 5
click at [69, 60] on div "... Llamadas ********" at bounding box center [64, 57] width 32 height 10
click at [68, 75] on div "Agregar un campo" at bounding box center [60, 79] width 60 height 11
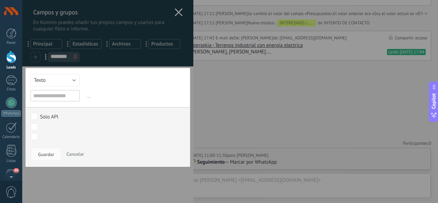
click at [58, 97] on input "text" at bounding box center [54, 95] width 49 height 11
click at [86, 97] on span "..." at bounding box center [135, 95] width 100 height 11
click at [72, 80] on button "Texto" at bounding box center [54, 80] width 49 height 12
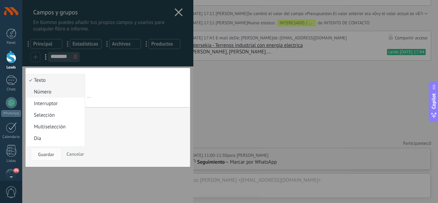
click at [67, 93] on span "Número" at bounding box center [54, 92] width 56 height 6
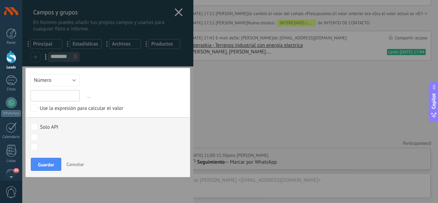
click at [67, 93] on input "text" at bounding box center [54, 95] width 49 height 11
click at [73, 76] on button "Número" at bounding box center [54, 80] width 49 height 12
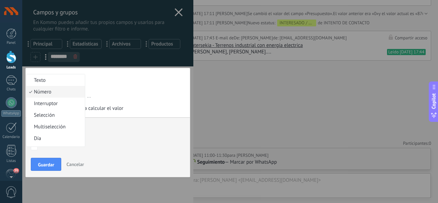
click at [48, 90] on span "Número" at bounding box center [54, 92] width 56 height 6
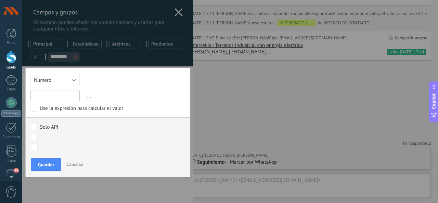
click at [54, 93] on input "text" at bounding box center [54, 95] width 49 height 11
type input "***"
click at [42, 167] on button "Guardar" at bounding box center [46, 164] width 30 height 13
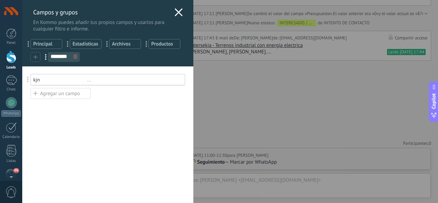
click at [179, 17] on div at bounding box center [178, 13] width 8 height 10
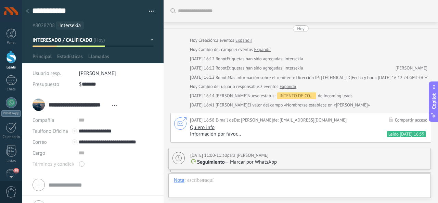
scroll to position [167, 0]
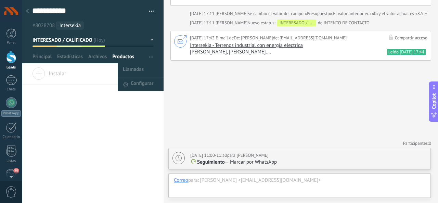
click at [150, 58] on span "button" at bounding box center [151, 56] width 4 height 13
click at [135, 69] on span "Llamadas" at bounding box center [133, 70] width 21 height 14
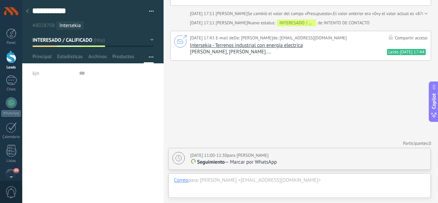
click at [37, 74] on span "kjn" at bounding box center [35, 73] width 6 height 5
click at [121, 52] on div at bounding box center [93, 31] width 142 height 63
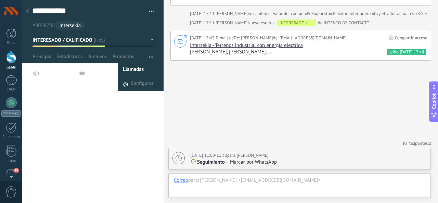
click at [149, 58] on span "button" at bounding box center [151, 56] width 4 height 13
click at [135, 79] on span "Configurar" at bounding box center [142, 84] width 23 height 14
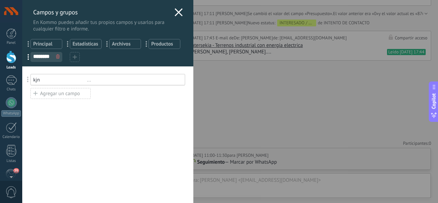
click at [57, 57] on icon at bounding box center [57, 56] width 3 height 4
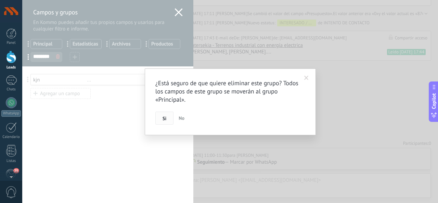
click at [162, 116] on span "Si" at bounding box center [164, 118] width 4 height 5
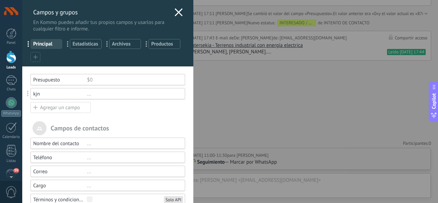
drag, startPoint x: 156, startPoint y: 43, endPoint x: 122, endPoint y: 50, distance: 33.9
click at [123, 50] on div "... Principal ... Estadísticas ... Archivos ... Productos" at bounding box center [107, 49] width 171 height 34
drag, startPoint x: 116, startPoint y: 45, endPoint x: 140, endPoint y: 40, distance: 24.4
click at [140, 40] on div "... Principal ... Estadísticas ... Archivos ... Productos" at bounding box center [107, 49] width 171 height 34
click at [175, 15] on icon at bounding box center [178, 12] width 8 height 8
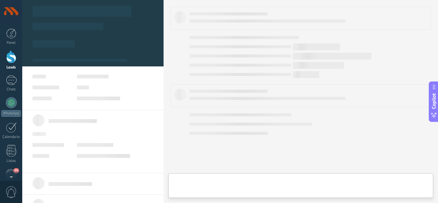
type textarea "**********"
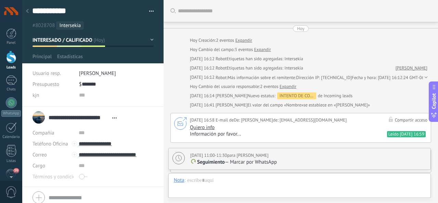
scroll to position [10, 0]
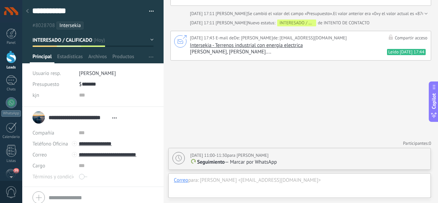
scroll to position [167, 0]
click at [185, 180] on div "Correo" at bounding box center [181, 180] width 14 height 7
click at [188, 136] on div "Chat" at bounding box center [182, 134] width 27 height 12
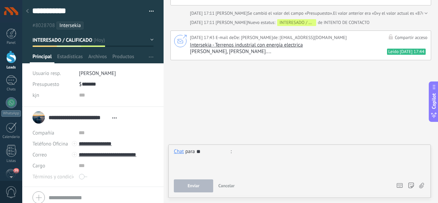
type input "*"
click at [222, 191] on button "Cancelar" at bounding box center [226, 185] width 22 height 13
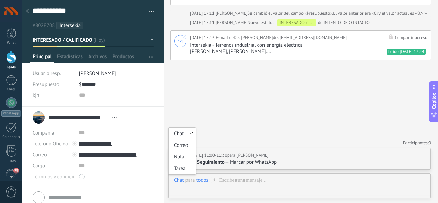
click at [183, 182] on div "Chat" at bounding box center [179, 180] width 10 height 6
click at [217, 180] on use at bounding box center [214, 180] width 6 height 6
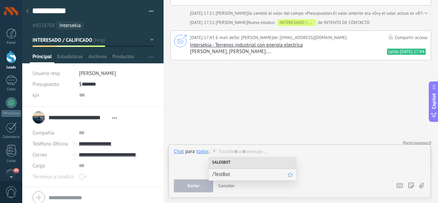
click at [229, 173] on span "/TestBot" at bounding box center [249, 174] width 75 height 6
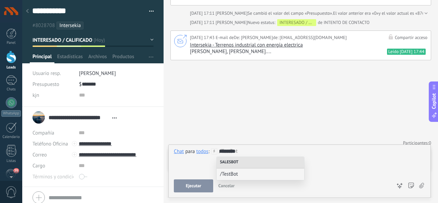
click at [202, 159] on div at bounding box center [300, 157] width 252 height 6
click at [219, 177] on div "/TestBot" at bounding box center [260, 174] width 88 height 12
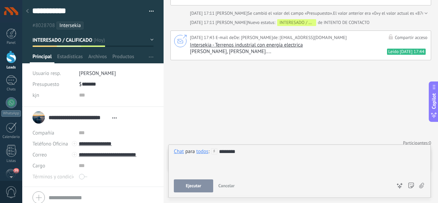
click at [191, 190] on button "Ejecutar" at bounding box center [193, 185] width 39 height 13
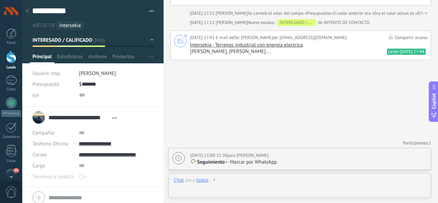
click at [225, 182] on div at bounding box center [299, 187] width 251 height 21
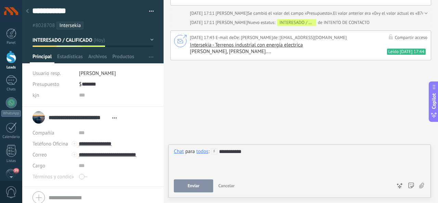
click at [202, 192] on button "Enviar" at bounding box center [193, 185] width 39 height 13
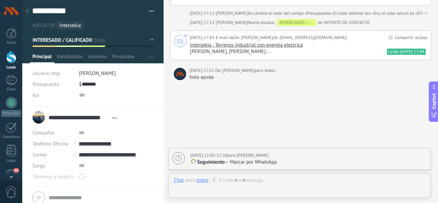
click at [240, 73] on span "[PERSON_NAME]" at bounding box center [238, 70] width 32 height 7
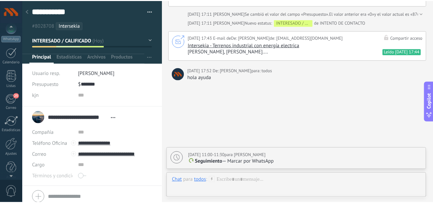
scroll to position [81, 0]
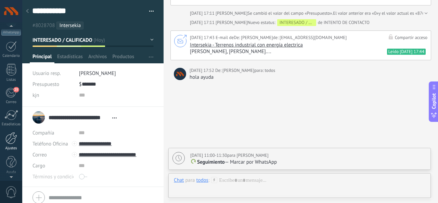
click at [16, 139] on div at bounding box center [11, 138] width 12 height 12
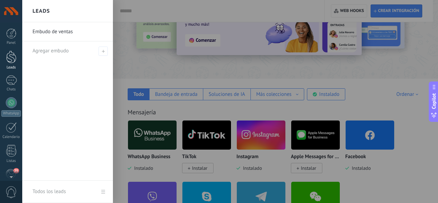
click at [9, 62] on div at bounding box center [11, 57] width 10 height 13
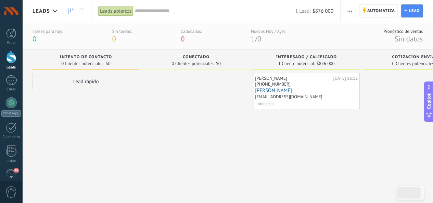
drag, startPoint x: 289, startPoint y: 89, endPoint x: 233, endPoint y: 99, distance: 57.0
click at [233, 99] on div at bounding box center [196, 130] width 107 height 114
